Goal: Task Accomplishment & Management: Use online tool/utility

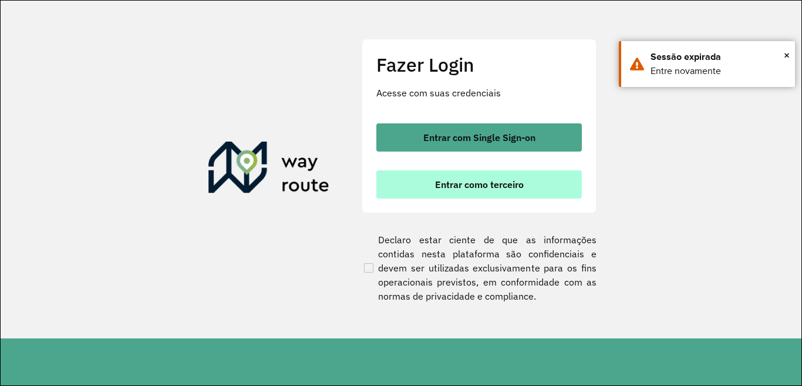
click at [459, 189] on span "Entrar como terceiro" at bounding box center [479, 184] width 89 height 9
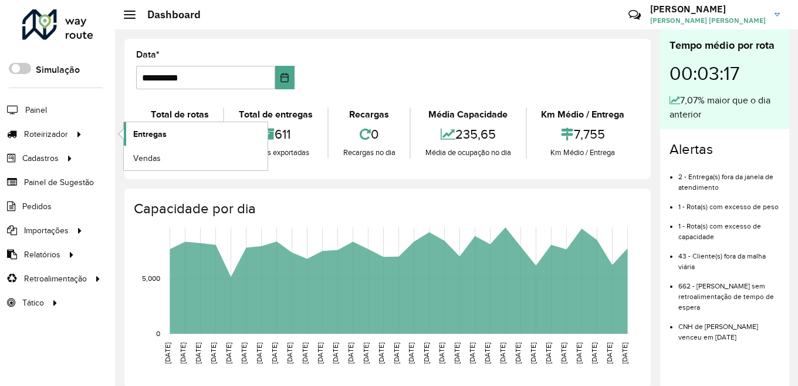
click at [154, 129] on span "Entregas" at bounding box center [149, 134] width 33 height 12
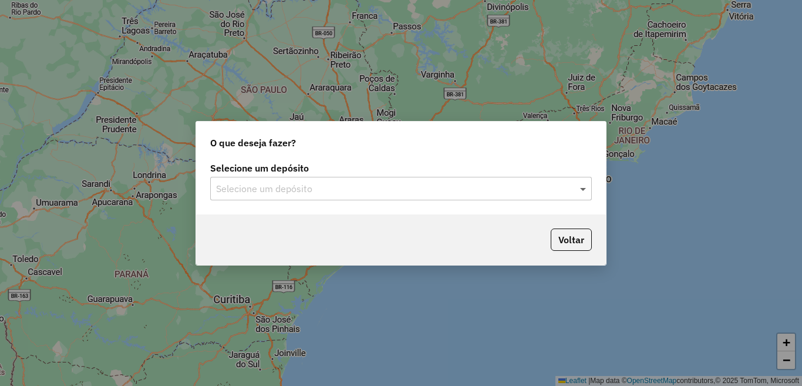
click at [582, 188] on span at bounding box center [584, 188] width 15 height 14
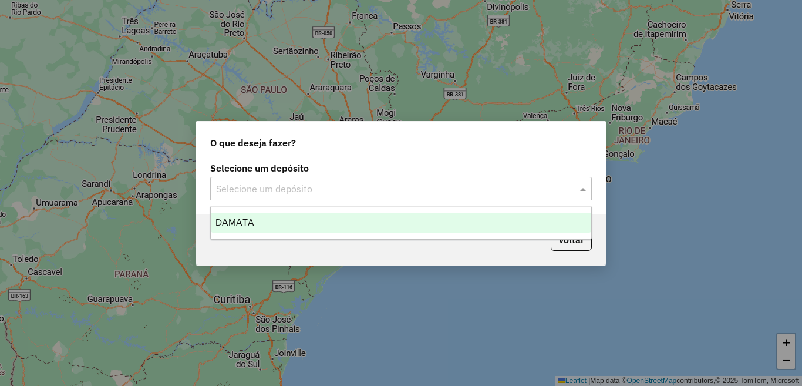
click at [334, 231] on div "DAMATA" at bounding box center [401, 222] width 380 height 20
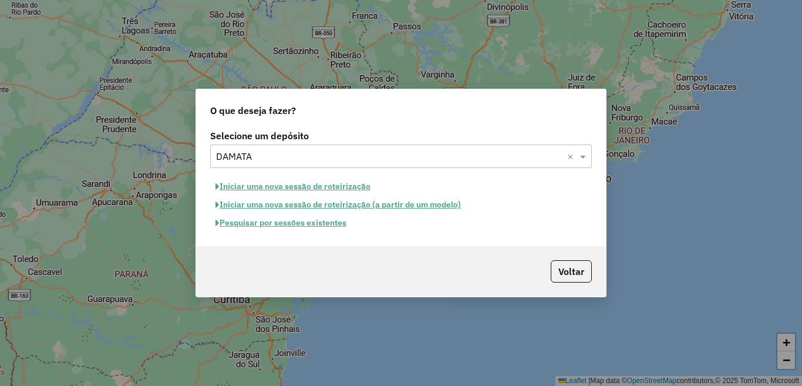
click at [326, 227] on button "Pesquisar por sessões existentes" at bounding box center [280, 223] width 141 height 18
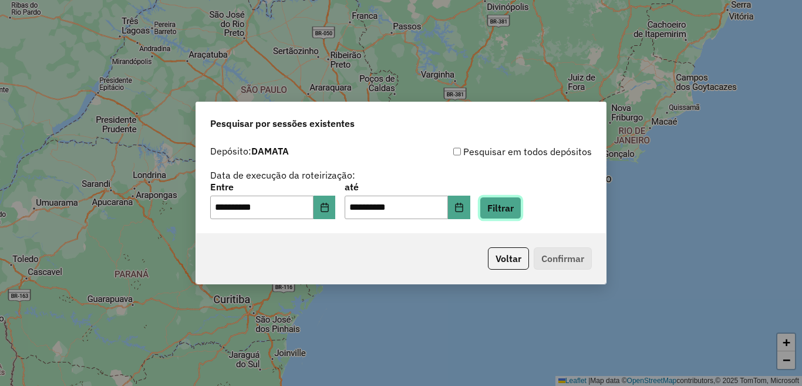
click at [521, 210] on button "Filtrar" at bounding box center [501, 208] width 42 height 22
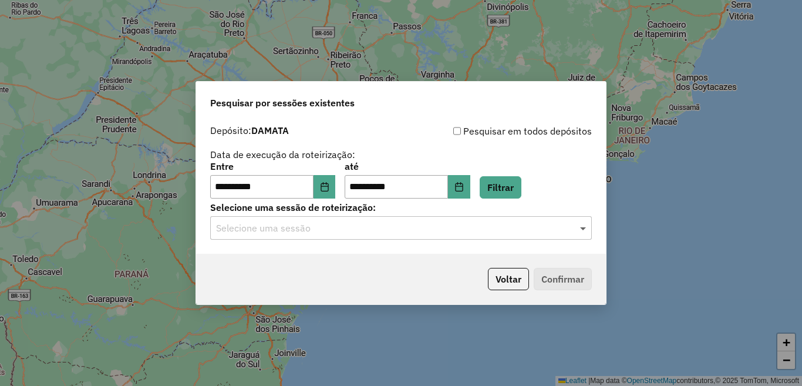
click at [583, 227] on span at bounding box center [584, 228] width 15 height 14
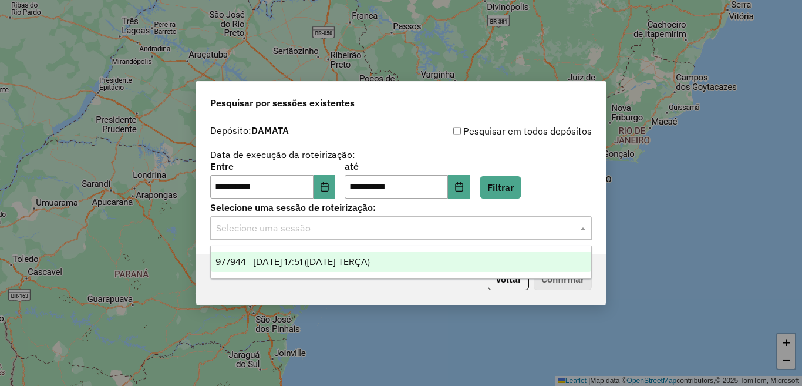
click at [361, 259] on span "977944 - 12/08/2025 17:51 (12/08/25-TERÇA)" at bounding box center [292, 261] width 154 height 10
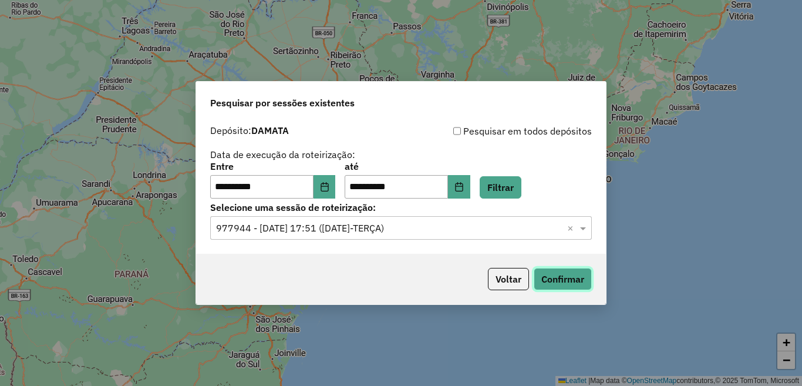
click at [567, 278] on button "Confirmar" at bounding box center [563, 279] width 58 height 22
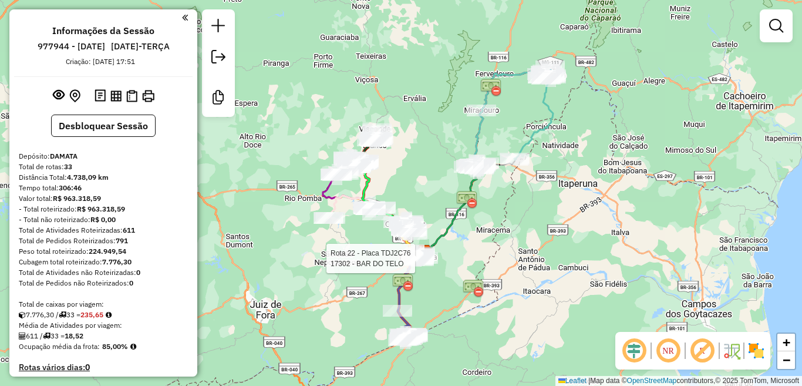
drag, startPoint x: 627, startPoint y: 130, endPoint x: 533, endPoint y: 226, distance: 134.5
click at [533, 226] on div "Rota 22 - Placa TDJ2C76 17302 - BAR DO TELO Janela de atendimento Grade de aten…" at bounding box center [401, 193] width 802 height 386
click at [619, 215] on div "Rota 22 - Placa TDJ2C76 17302 - BAR DO TELO Janela de atendimento Grade de aten…" at bounding box center [401, 193] width 802 height 386
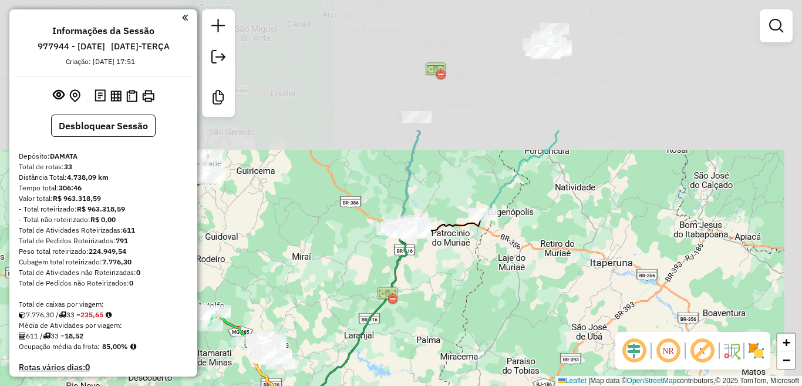
drag, startPoint x: 507, startPoint y: 122, endPoint x: 400, endPoint y: 308, distance: 214.8
click at [400, 308] on div "Janela de atendimento Grade de atendimento Capacidade Transportadoras Veículos …" at bounding box center [401, 193] width 802 height 386
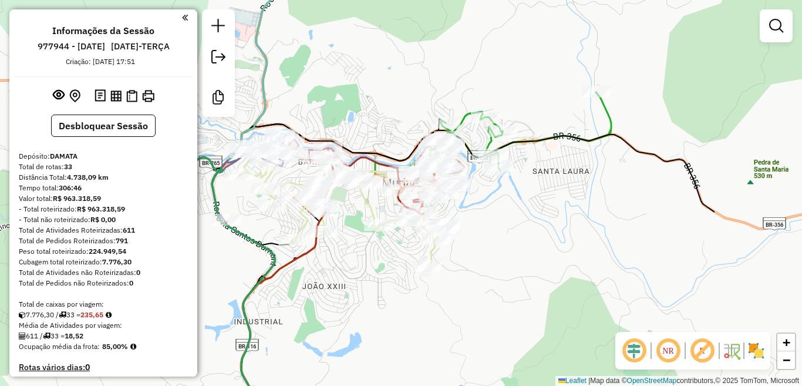
drag, startPoint x: 723, startPoint y: 129, endPoint x: 556, endPoint y: 143, distance: 167.9
click at [556, 143] on icon at bounding box center [463, 281] width 502 height 314
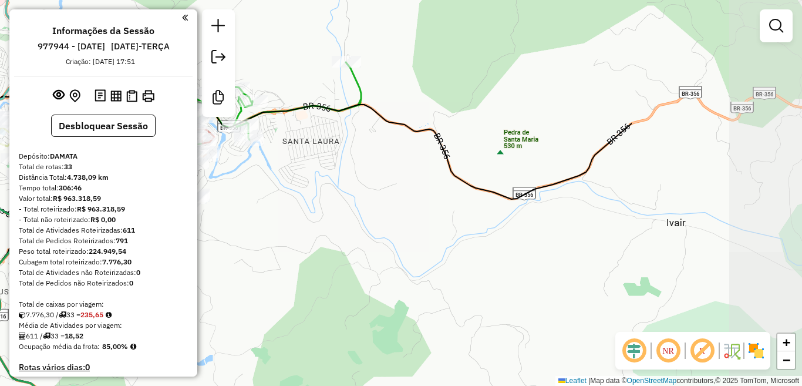
drag, startPoint x: 624, startPoint y: 170, endPoint x: 428, endPoint y: 144, distance: 197.7
click at [380, 142] on div "Janela de atendimento Grade de atendimento Capacidade Transportadoras Veículos …" at bounding box center [401, 193] width 802 height 386
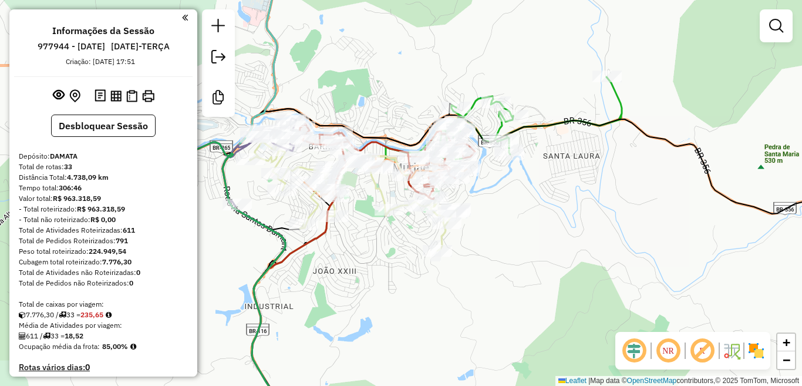
drag, startPoint x: 420, startPoint y: 158, endPoint x: 664, endPoint y: 166, distance: 244.9
click at [664, 166] on div "Janela de atendimento Grade de atendimento Capacidade Transportadoras Veículos …" at bounding box center [401, 193] width 802 height 386
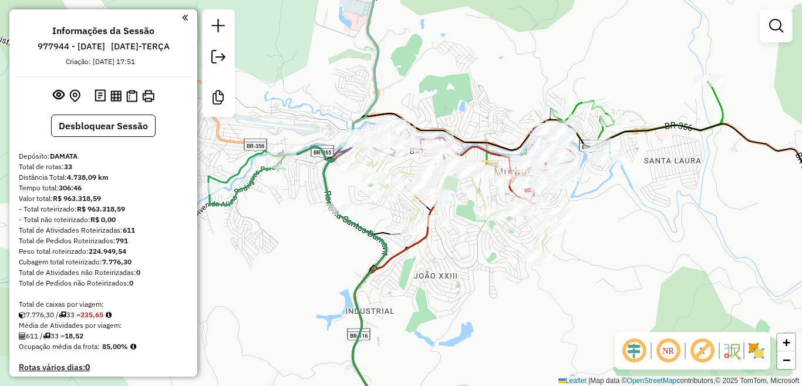
drag, startPoint x: 541, startPoint y: 206, endPoint x: 642, endPoint y: 211, distance: 101.1
click at [642, 211] on div "Janela de atendimento Grade de atendimento Capacidade Transportadoras Veículos …" at bounding box center [401, 193] width 802 height 386
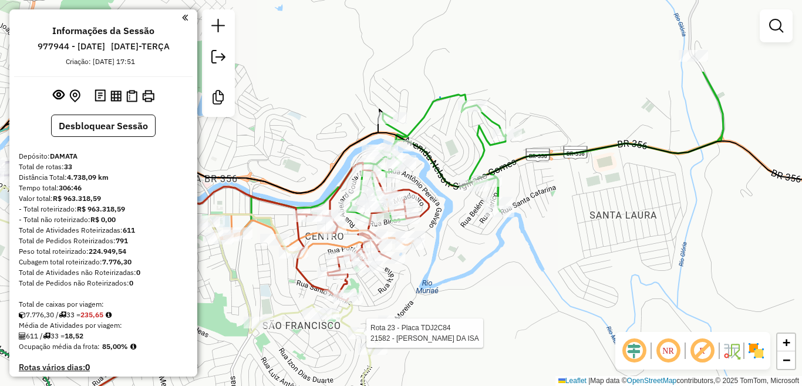
drag, startPoint x: 465, startPoint y: 141, endPoint x: 481, endPoint y: 252, distance: 112.1
click at [481, 252] on div "Rota 23 - Placa TDJ2C84 21582 - CURRAS DA ISA Janela de atendimento Grade de at…" at bounding box center [401, 193] width 802 height 386
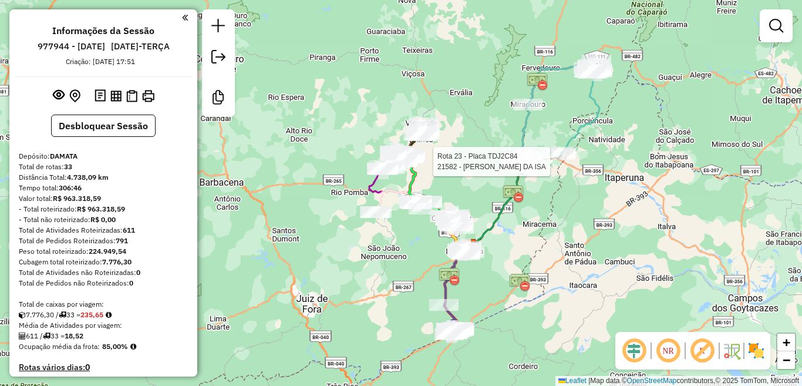
drag, startPoint x: 670, startPoint y: 282, endPoint x: 576, endPoint y: 213, distance: 116.8
click at [576, 213] on div "Rota 23 - Placa TDJ2C84 21582 - CURRAS DA ISA Janela de atendimento Grade de at…" at bounding box center [401, 193] width 802 height 386
click at [430, 102] on div "Rota 23 - Placa TDJ2C84 21582 - CURRAS DA ISA Janela de atendimento Grade de at…" at bounding box center [401, 193] width 802 height 386
